Goal: Transaction & Acquisition: Subscribe to service/newsletter

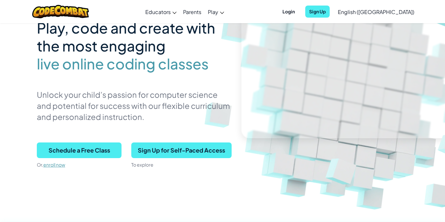
scroll to position [63, 0]
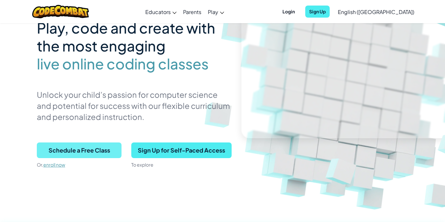
click at [81, 154] on span "Schedule a Free Class" at bounding box center [79, 150] width 85 height 16
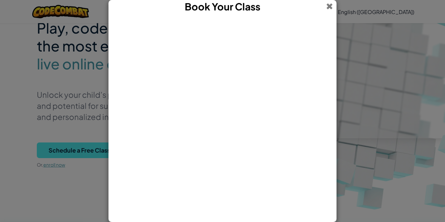
click at [329, 9] on span at bounding box center [329, 6] width 7 height 13
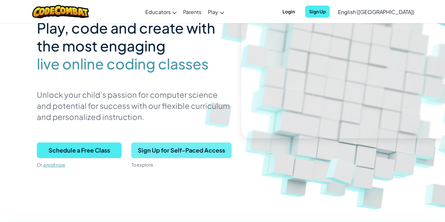
click at [188, 155] on span "Sign Up for Self-Paced Access" at bounding box center [181, 150] width 100 height 16
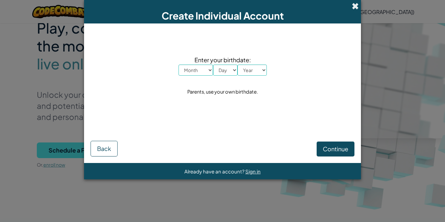
click at [357, 6] on span at bounding box center [355, 6] width 7 height 7
